Goal: Information Seeking & Learning: Check status

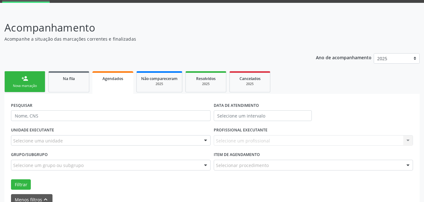
scroll to position [31, 0]
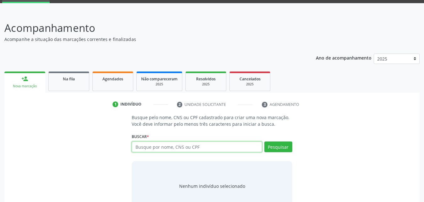
scroll to position [50, 0]
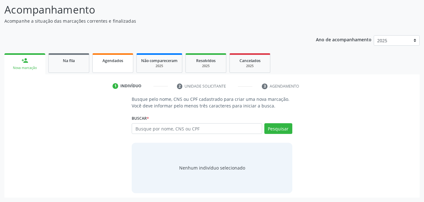
click at [118, 65] on link "Agendados" at bounding box center [112, 62] width 41 height 19
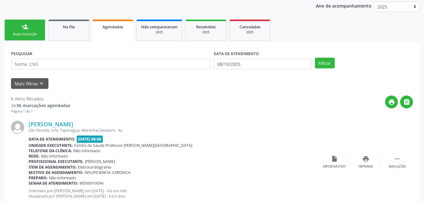
scroll to position [94, 0]
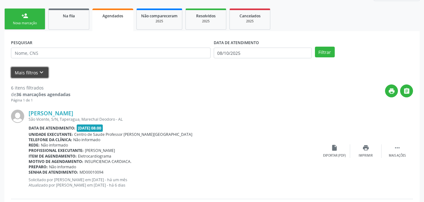
click at [29, 74] on button "Mais filtros keyboard_arrow_down" at bounding box center [29, 72] width 37 height 11
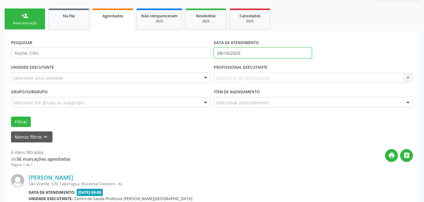
click at [257, 54] on input "08/10/2025" at bounding box center [263, 52] width 98 height 11
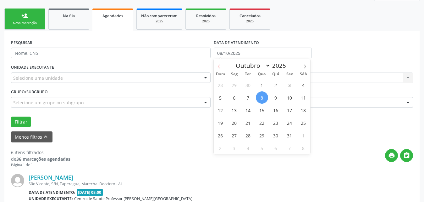
click at [220, 64] on span at bounding box center [219, 64] width 11 height 11
select select "7"
click at [289, 86] on span "1" at bounding box center [290, 85] width 12 height 12
type input "01/08/2025"
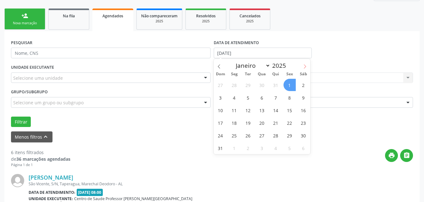
click at [304, 67] on icon at bounding box center [305, 66] width 4 height 4
select select "9"
click at [260, 84] on span "1" at bounding box center [262, 85] width 12 height 12
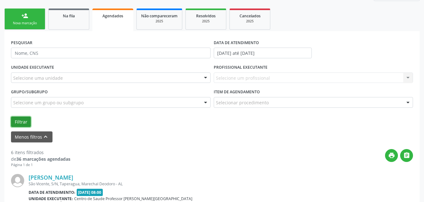
click at [22, 120] on button "Filtrar" at bounding box center [21, 121] width 20 height 11
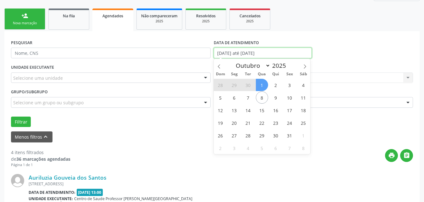
click at [292, 52] on input "01/08/2025 até 01/10/2025" at bounding box center [263, 52] width 98 height 11
click at [221, 67] on icon at bounding box center [219, 66] width 4 height 4
select select "8"
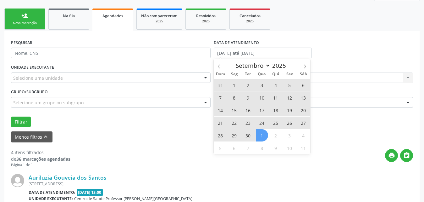
click at [248, 135] on span "30" at bounding box center [248, 135] width 12 height 12
type input "30/09/2025"
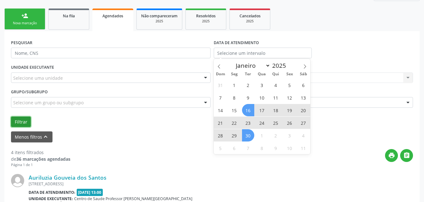
click at [19, 124] on button "Filtrar" at bounding box center [21, 121] width 20 height 11
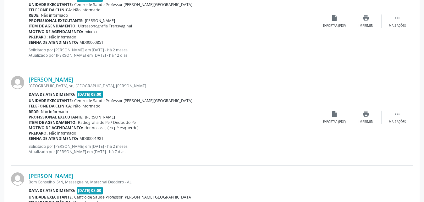
scroll to position [1537, 0]
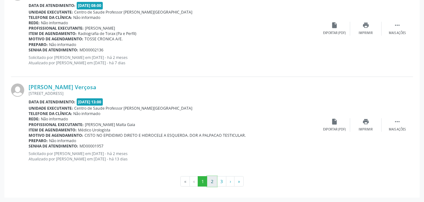
click at [212, 181] on button "2" at bounding box center [212, 181] width 10 height 11
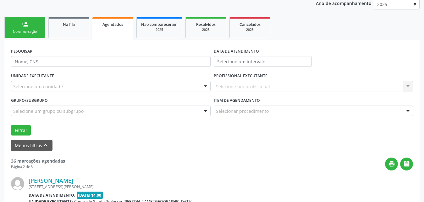
scroll to position [1530, 0]
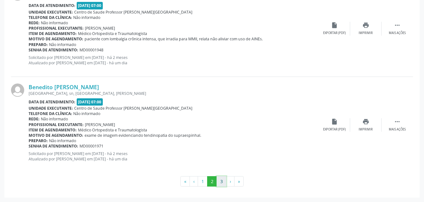
click at [220, 181] on button "3" at bounding box center [222, 181] width 10 height 11
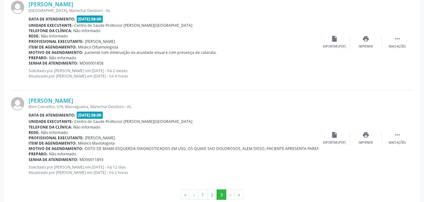
scroll to position [679, 0]
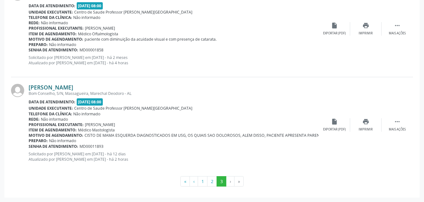
click at [53, 86] on link "Sirlene de Lima" at bounding box center [51, 87] width 45 height 7
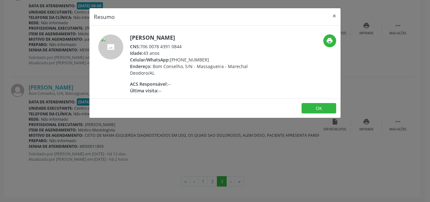
click at [143, 46] on div "CNS: 706 0078 4391 0844" at bounding box center [191, 46] width 122 height 7
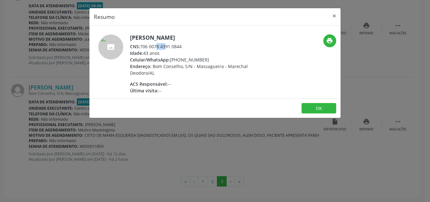
click at [171, 47] on div "CNS: 706 0078 4391 0844" at bounding box center [191, 46] width 122 height 7
drag, startPoint x: 141, startPoint y: 46, endPoint x: 184, endPoint y: 45, distance: 43.4
click at [184, 45] on div "CNS: 706 0078 4391 0844" at bounding box center [191, 46] width 122 height 7
copy div "706 0078 4391 0844"
click at [334, 14] on button "×" at bounding box center [334, 15] width 13 height 15
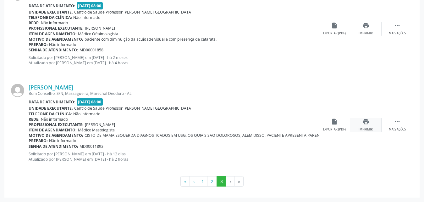
click at [367, 124] on icon "print" at bounding box center [366, 121] width 7 height 7
click at [47, 88] on link "Sirlene de Lima" at bounding box center [51, 87] width 45 height 7
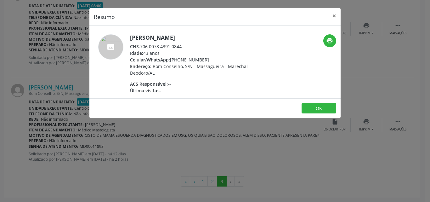
drag, startPoint x: 142, startPoint y: 46, endPoint x: 187, endPoint y: 44, distance: 46.0
click at [187, 44] on div "CNS: 706 0078 4391 0844" at bounding box center [191, 46] width 122 height 7
copy div "706 0078 4391 0844"
click at [333, 14] on button "×" at bounding box center [334, 15] width 13 height 15
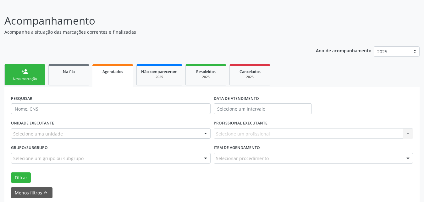
scroll to position [94, 0]
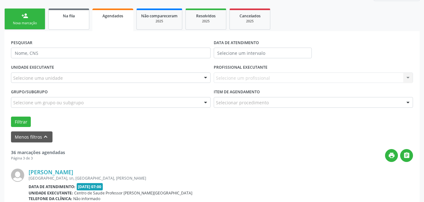
click at [64, 20] on link "Na fila" at bounding box center [68, 18] width 41 height 21
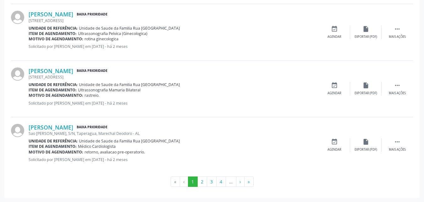
scroll to position [891, 0]
click at [218, 182] on button "4" at bounding box center [221, 181] width 10 height 11
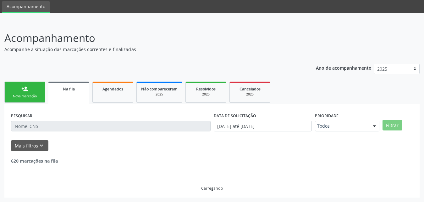
scroll to position [870, 0]
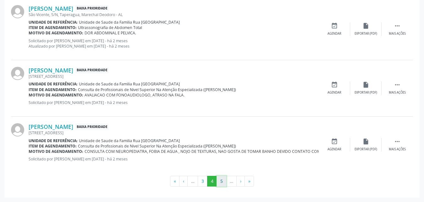
click at [225, 181] on button "5" at bounding box center [222, 180] width 10 height 11
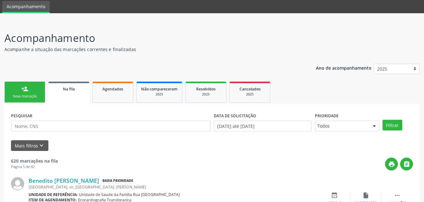
scroll to position [864, 0]
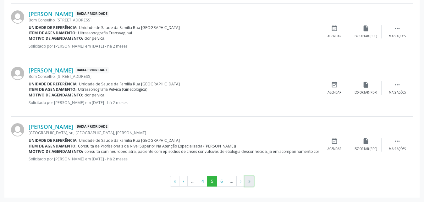
click at [250, 182] on button "»" at bounding box center [249, 180] width 9 height 11
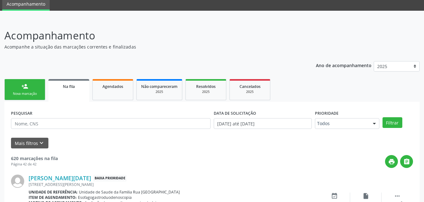
scroll to position [0, 0]
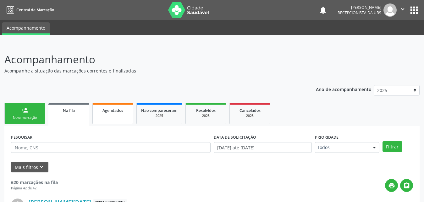
click at [113, 112] on span "Agendados" at bounding box center [113, 110] width 21 height 5
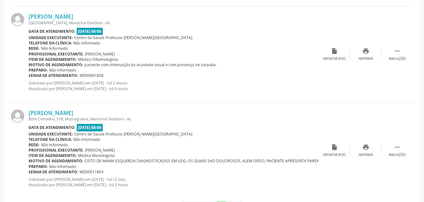
scroll to position [718, 0]
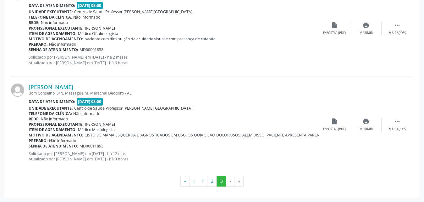
click at [232, 183] on li "›" at bounding box center [230, 180] width 8 height 11
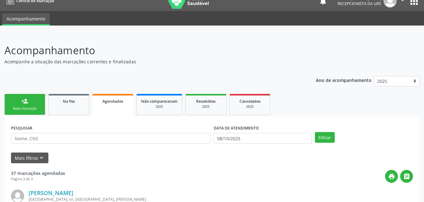
scroll to position [0, 0]
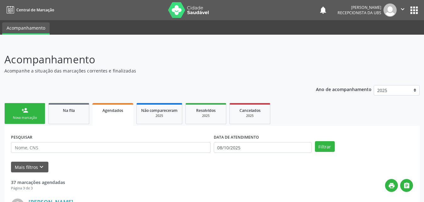
click at [402, 10] on icon "" at bounding box center [402, 9] width 7 height 7
click at [384, 40] on link "Sair" at bounding box center [386, 38] width 43 height 9
